Goal: Find specific page/section: Find specific page/section

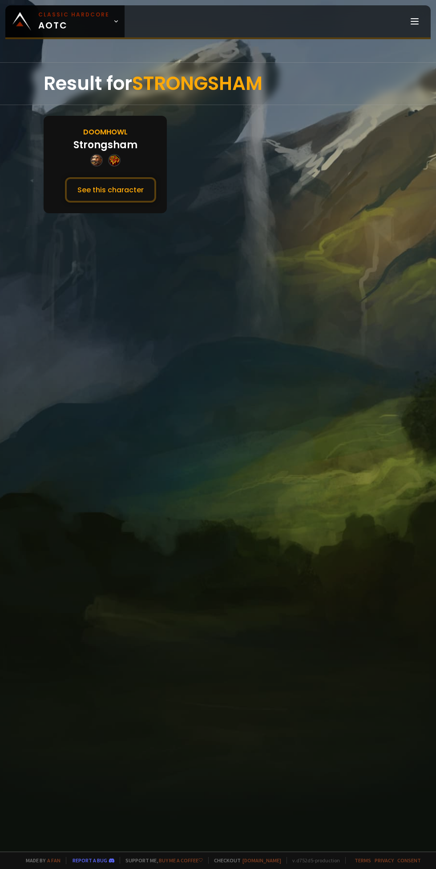
click at [106, 195] on button "See this character" at bounding box center [110, 189] width 91 height 25
click at [77, 186] on button "See this character" at bounding box center [110, 189] width 91 height 25
